Goal: Task Accomplishment & Management: Manage account settings

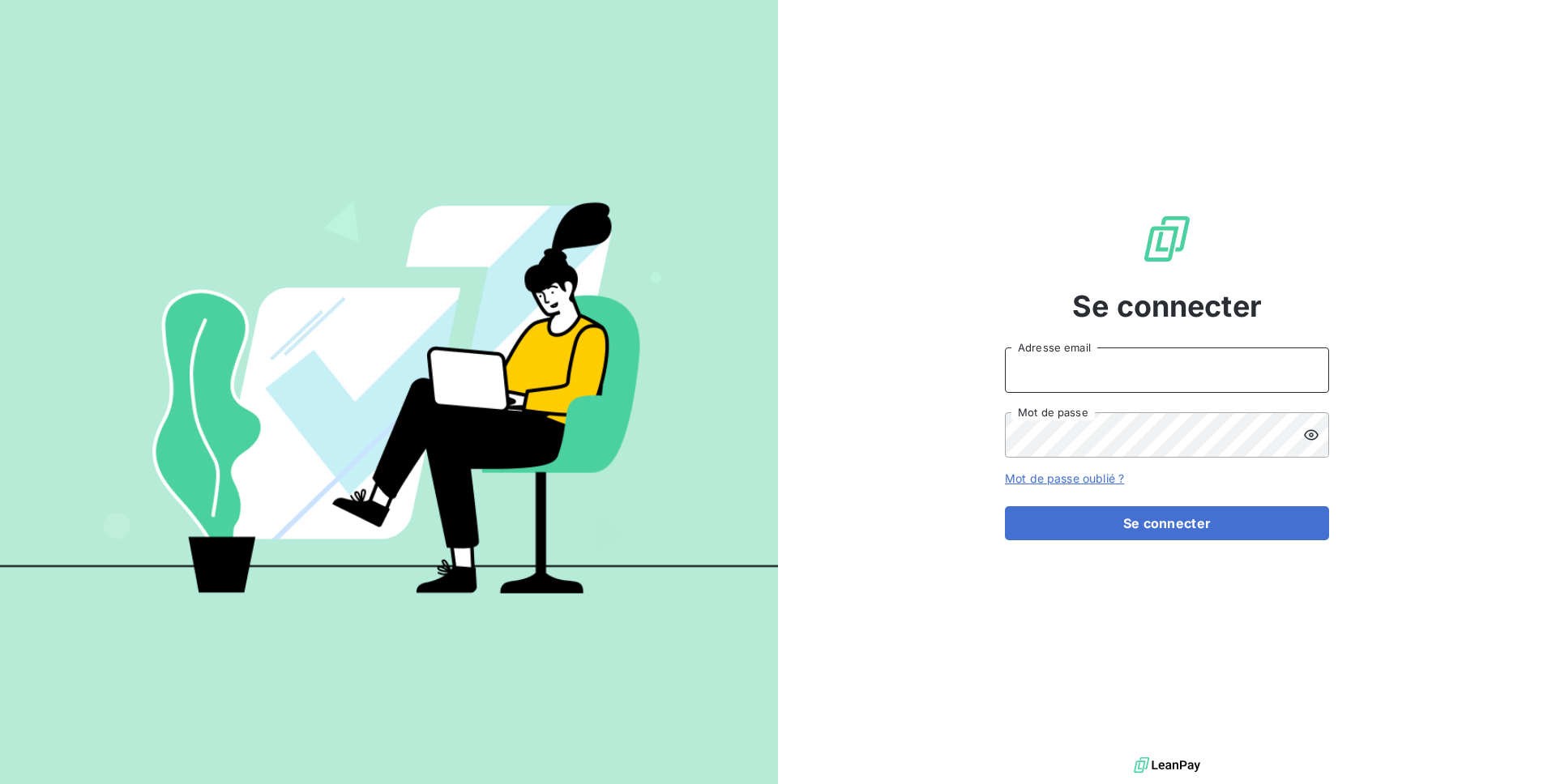
click at [1089, 377] on input "Adresse email" at bounding box center [1167, 370] width 325 height 45
type input "admin@orixamedia"
click at [1005, 507] on button "Se connecter" at bounding box center [1167, 523] width 325 height 34
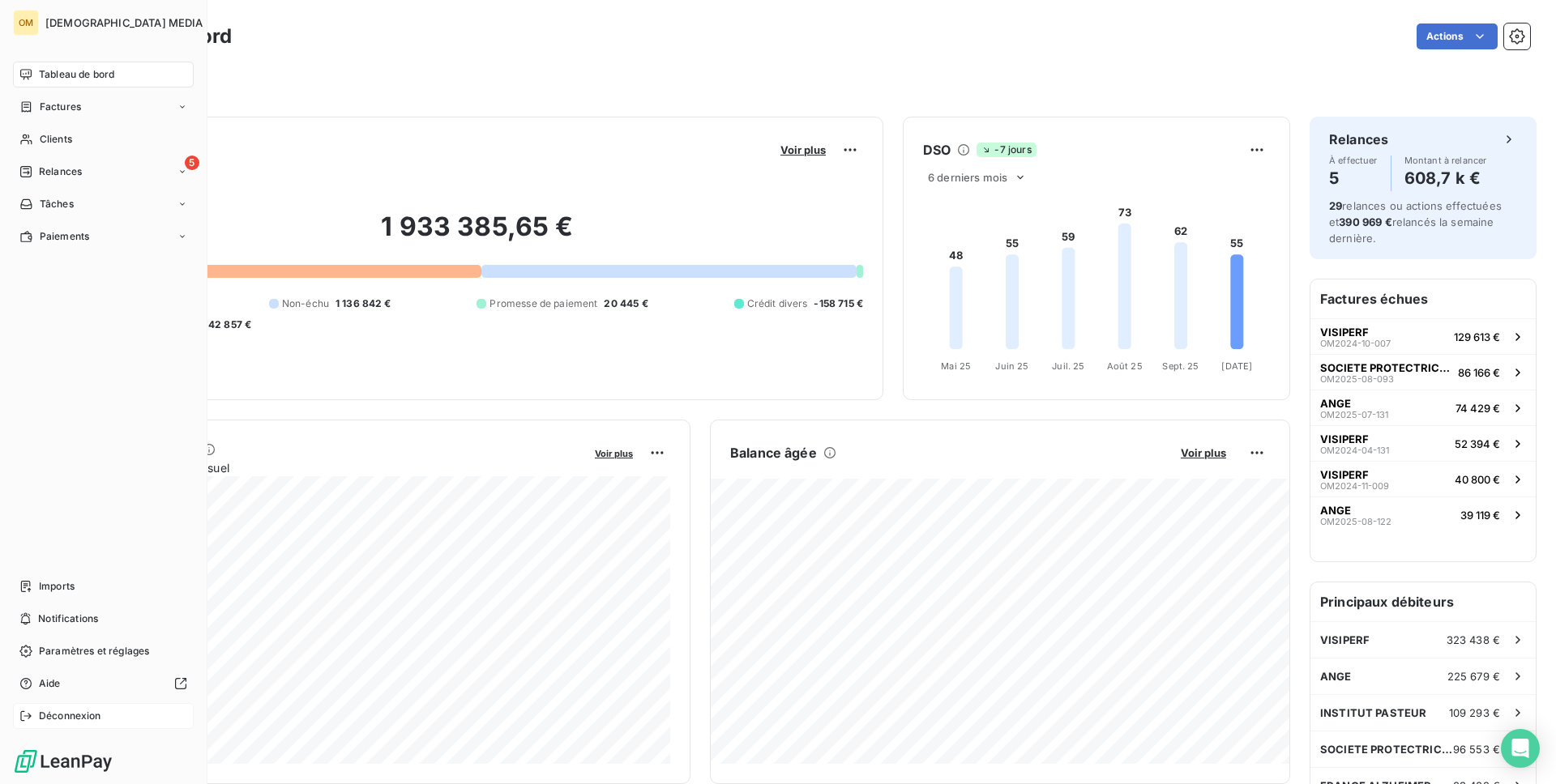
click at [40, 704] on div "Déconnexion" at bounding box center [103, 716] width 180 height 25
